Goal: Task Accomplishment & Management: Manage account settings

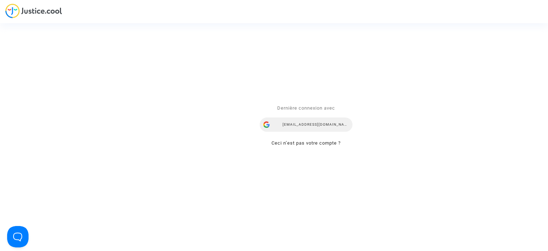
click at [316, 125] on div "[EMAIL_ADDRESS][DOMAIN_NAME]" at bounding box center [306, 124] width 93 height 14
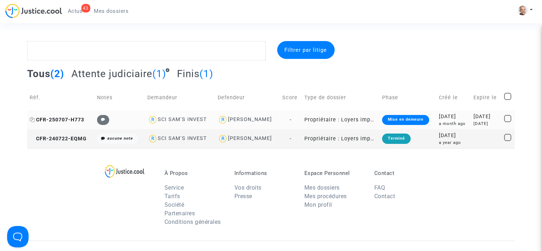
click at [74, 121] on span "CFR-250707-H773" at bounding box center [57, 120] width 55 height 6
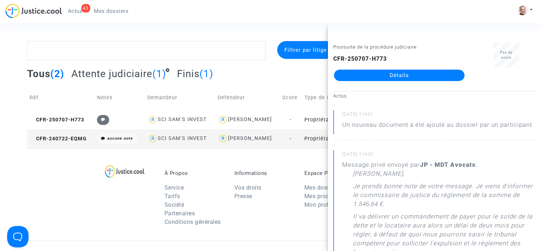
click at [357, 78] on link "Détails" at bounding box center [399, 75] width 131 height 11
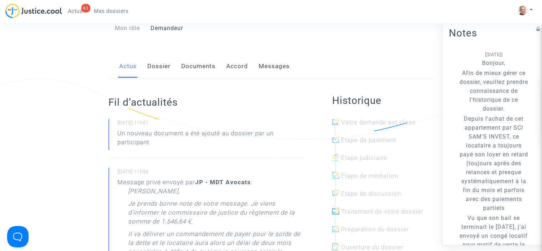
scroll to position [86, 0]
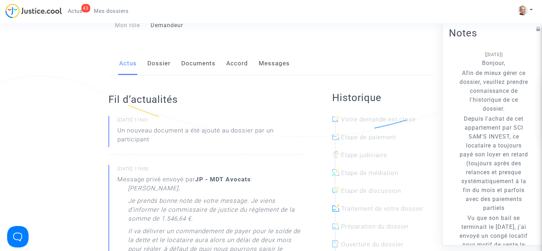
click at [198, 75] on link "Documents" at bounding box center [198, 64] width 34 height 24
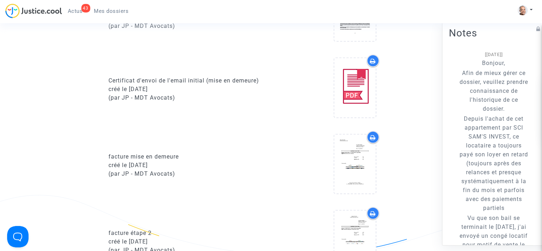
scroll to position [571, 0]
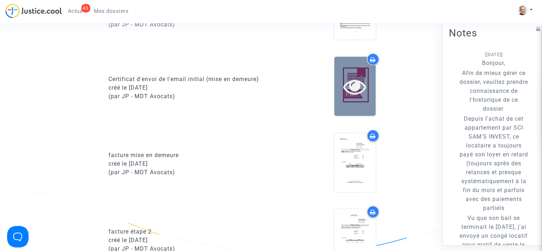
click at [359, 98] on icon at bounding box center [354, 86] width 23 height 23
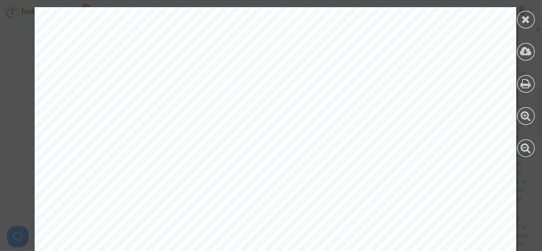
scroll to position [804, 0]
click at [527, 19] on icon at bounding box center [526, 19] width 9 height 11
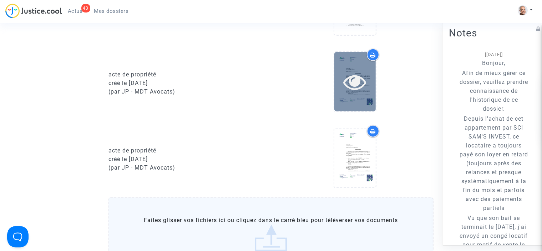
click at [358, 68] on div at bounding box center [355, 81] width 41 height 59
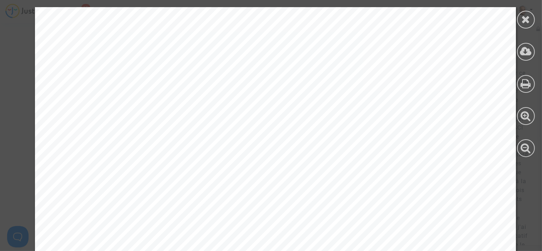
click at [517, 67] on div at bounding box center [526, 82] width 32 height 164
click at [524, 18] on icon at bounding box center [526, 19] width 9 height 11
